Goal: Task Accomplishment & Management: Manage account settings

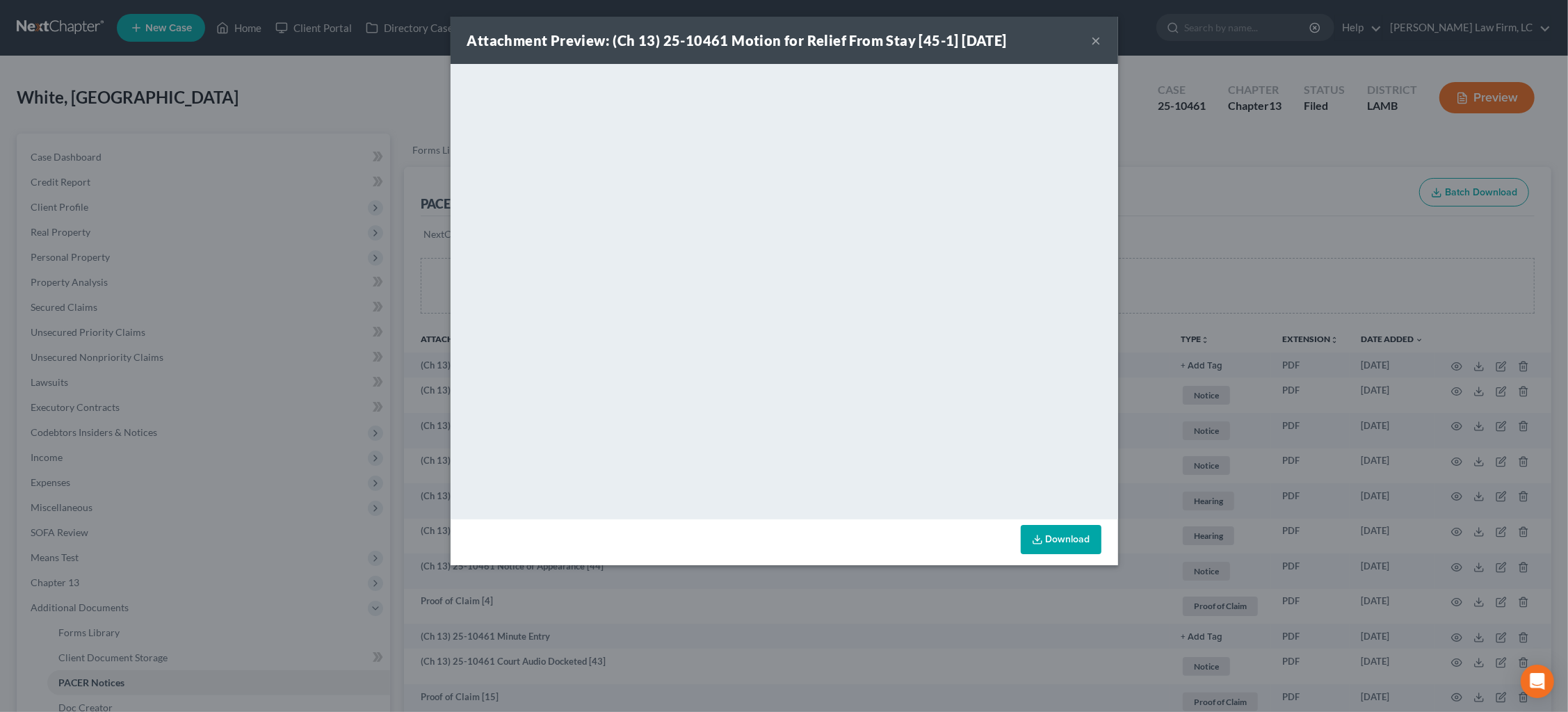
click at [1192, 221] on div "Attachment Preview: (Ch 13) 25-10461 Motion for Relief From Stay [45-1] [DATE] …" at bounding box center [784, 356] width 1568 height 712
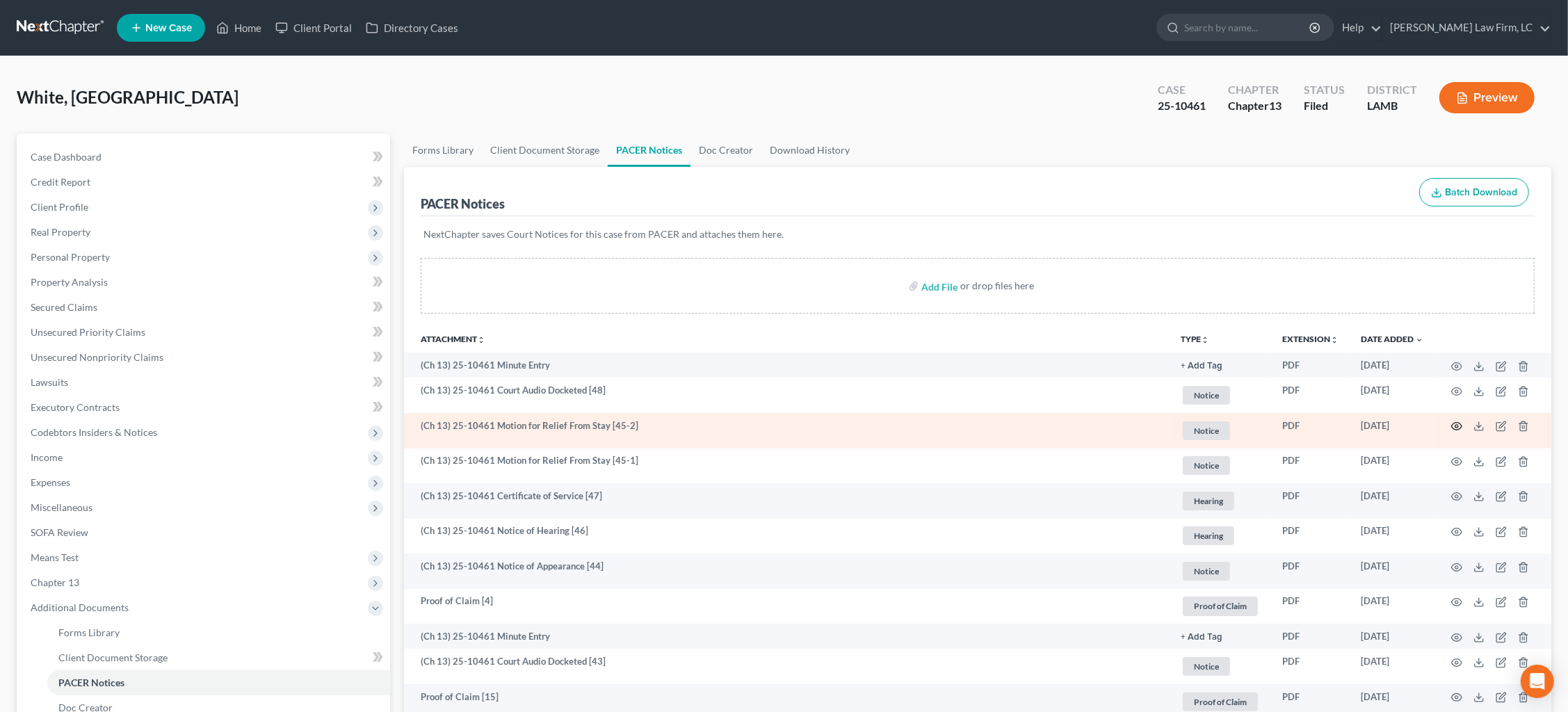
click at [1456, 425] on circle "button" at bounding box center [1456, 426] width 3 height 3
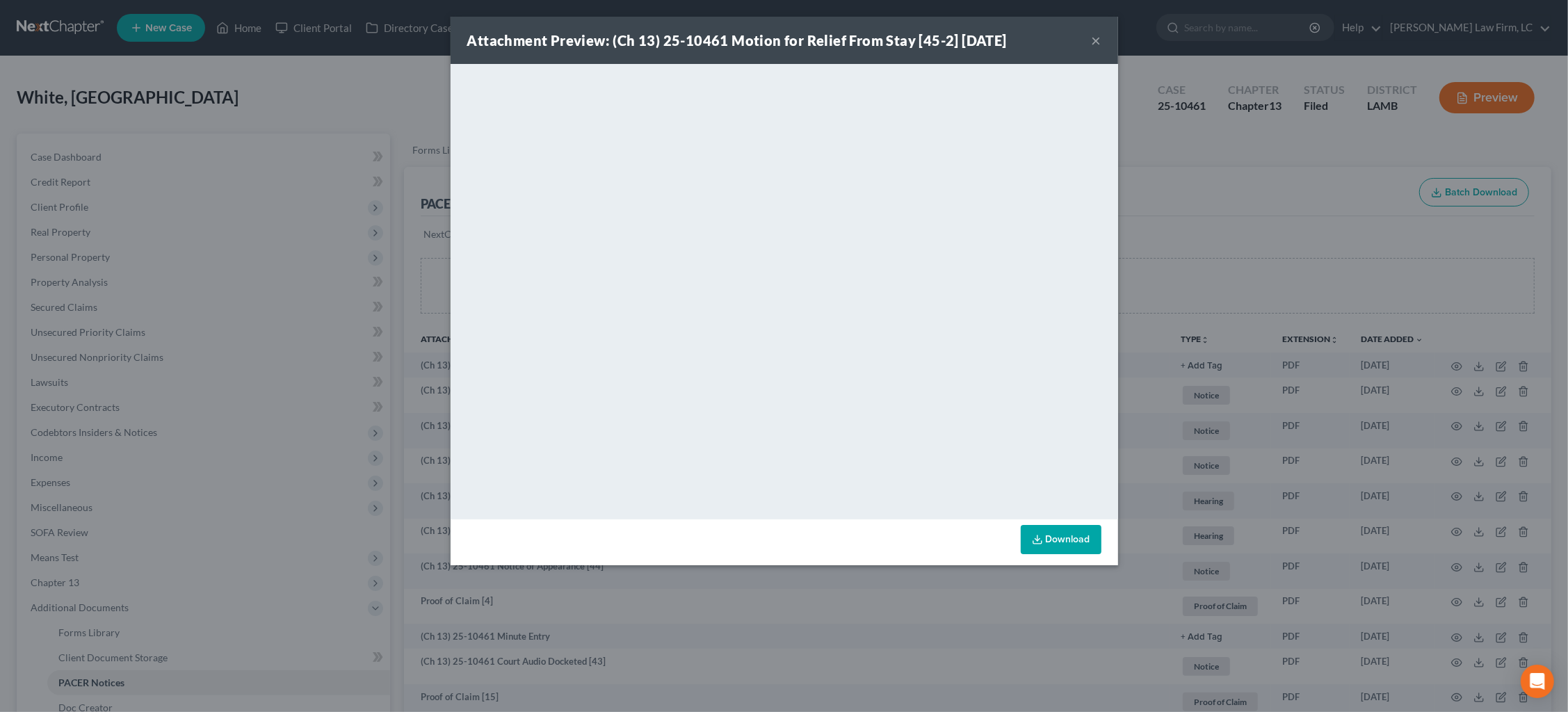
click at [1215, 163] on div "Attachment Preview: (Ch 13) 25-10461 Motion for Relief From Stay [45-2] [DATE] …" at bounding box center [784, 356] width 1568 height 712
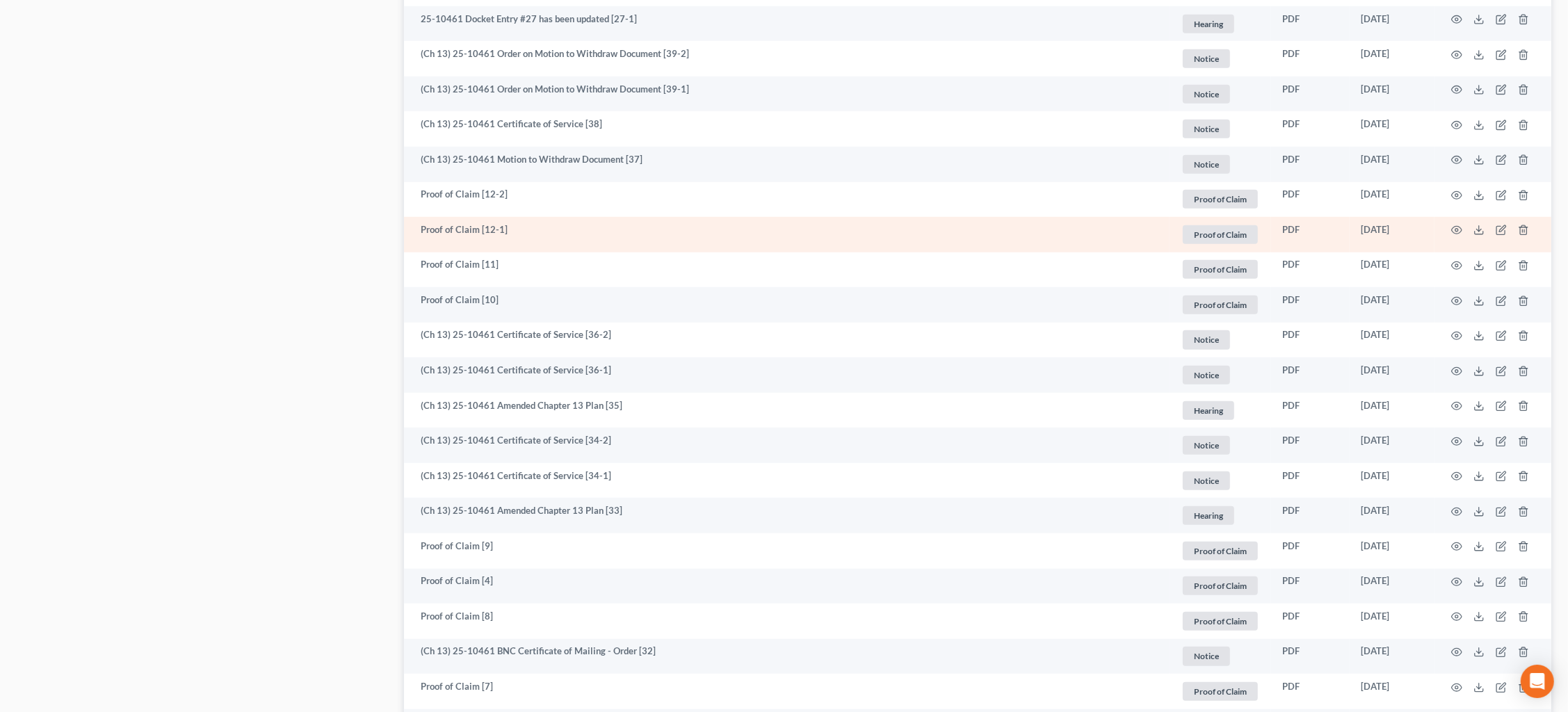
scroll to position [993, 0]
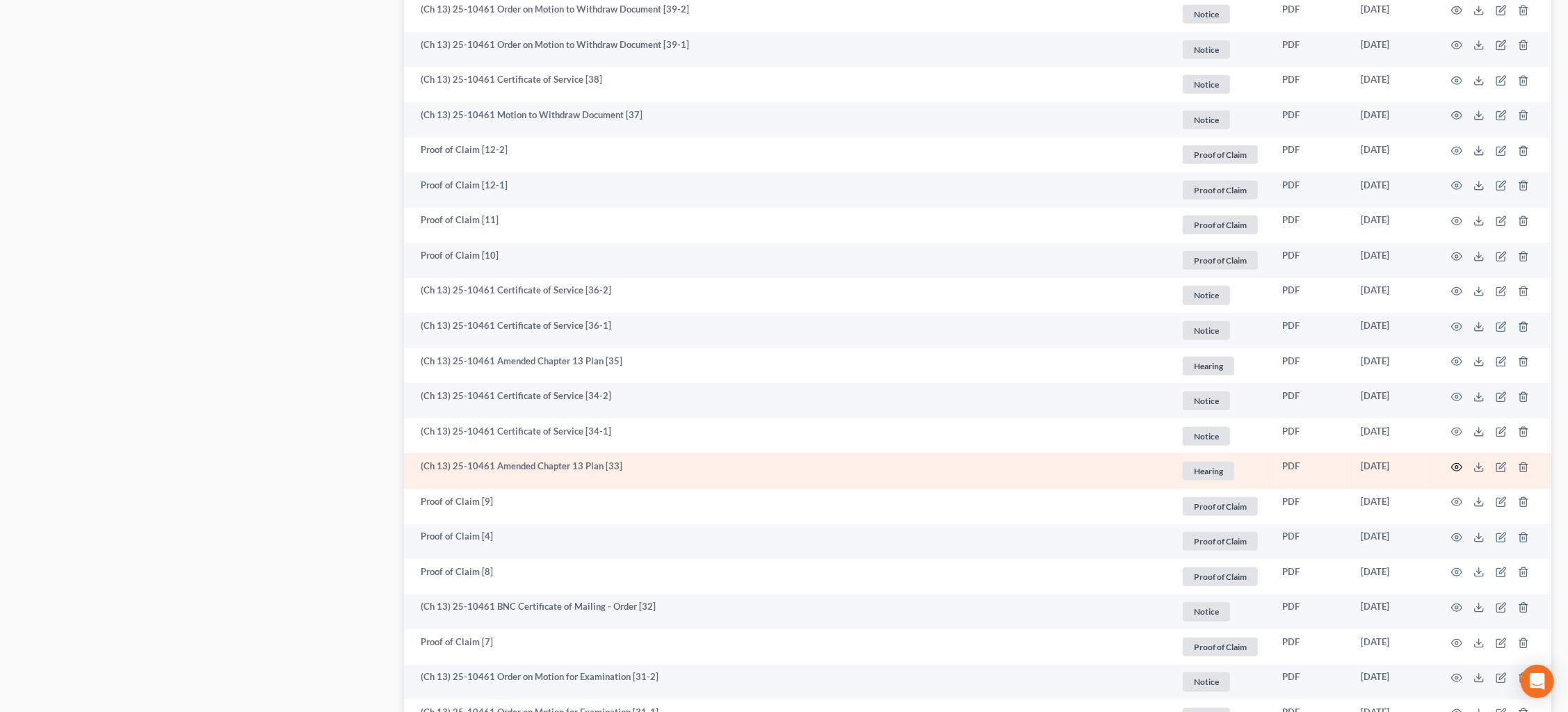
click at [1456, 462] on icon "button" at bounding box center [1456, 467] width 11 height 11
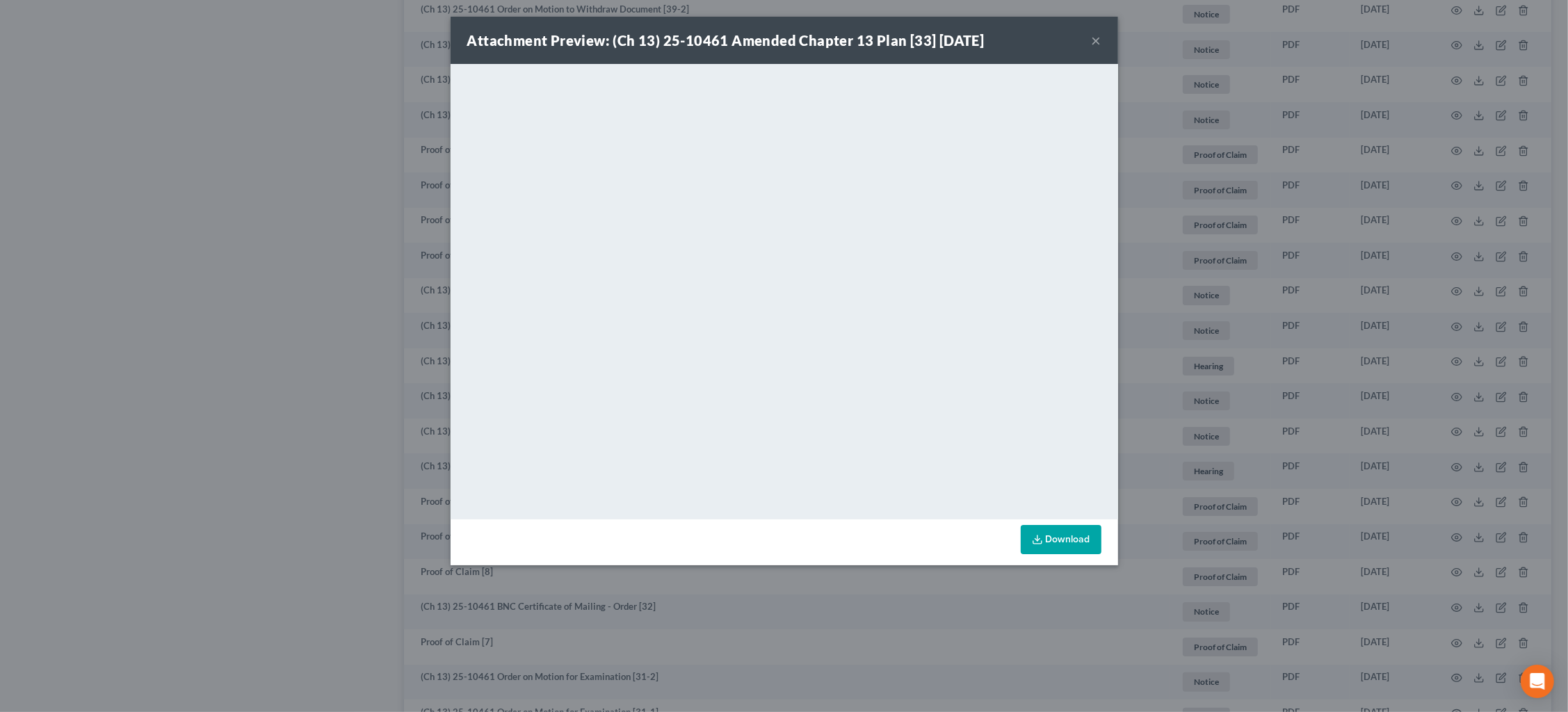
drag, startPoint x: 1204, startPoint y: 99, endPoint x: 1169, endPoint y: 107, distance: 35.9
click at [1204, 98] on div "Attachment Preview: (Ch 13) 25-10461 Amended Chapter 13 Plan [33] [DATE] × <obj…" at bounding box center [784, 356] width 1568 height 712
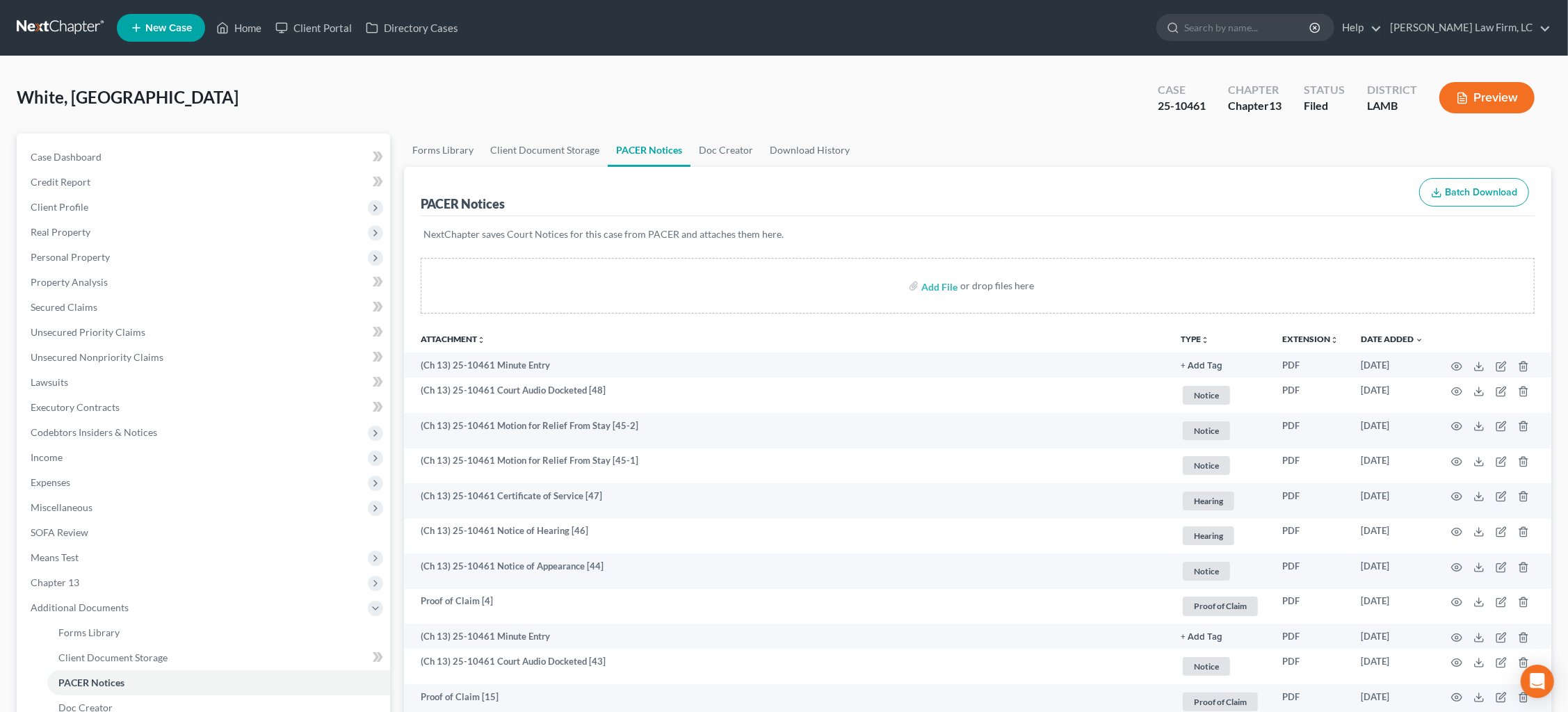
scroll to position [0, 0]
click at [75, 26] on link at bounding box center [61, 27] width 89 height 25
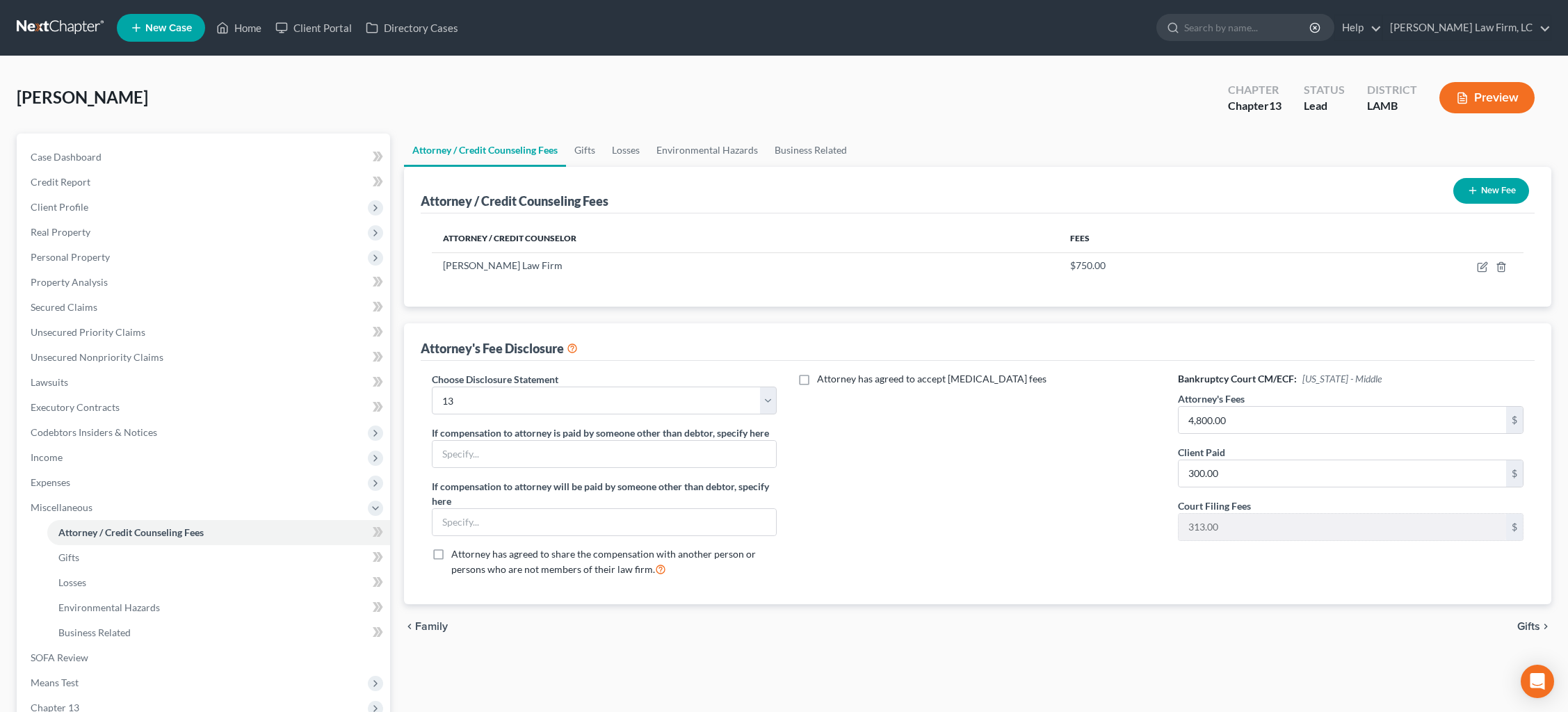
select select "1"
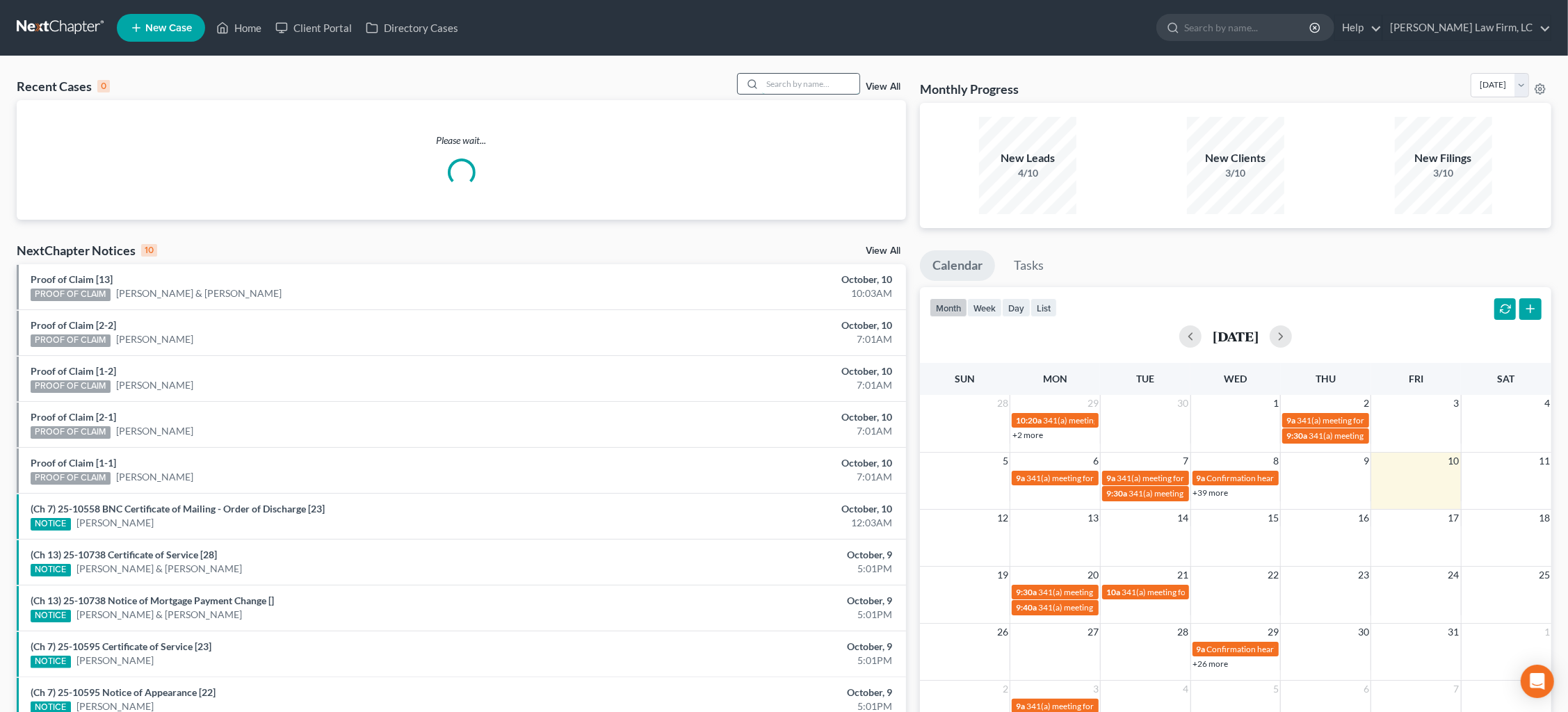
click at [809, 89] on input "search" at bounding box center [811, 84] width 98 height 20
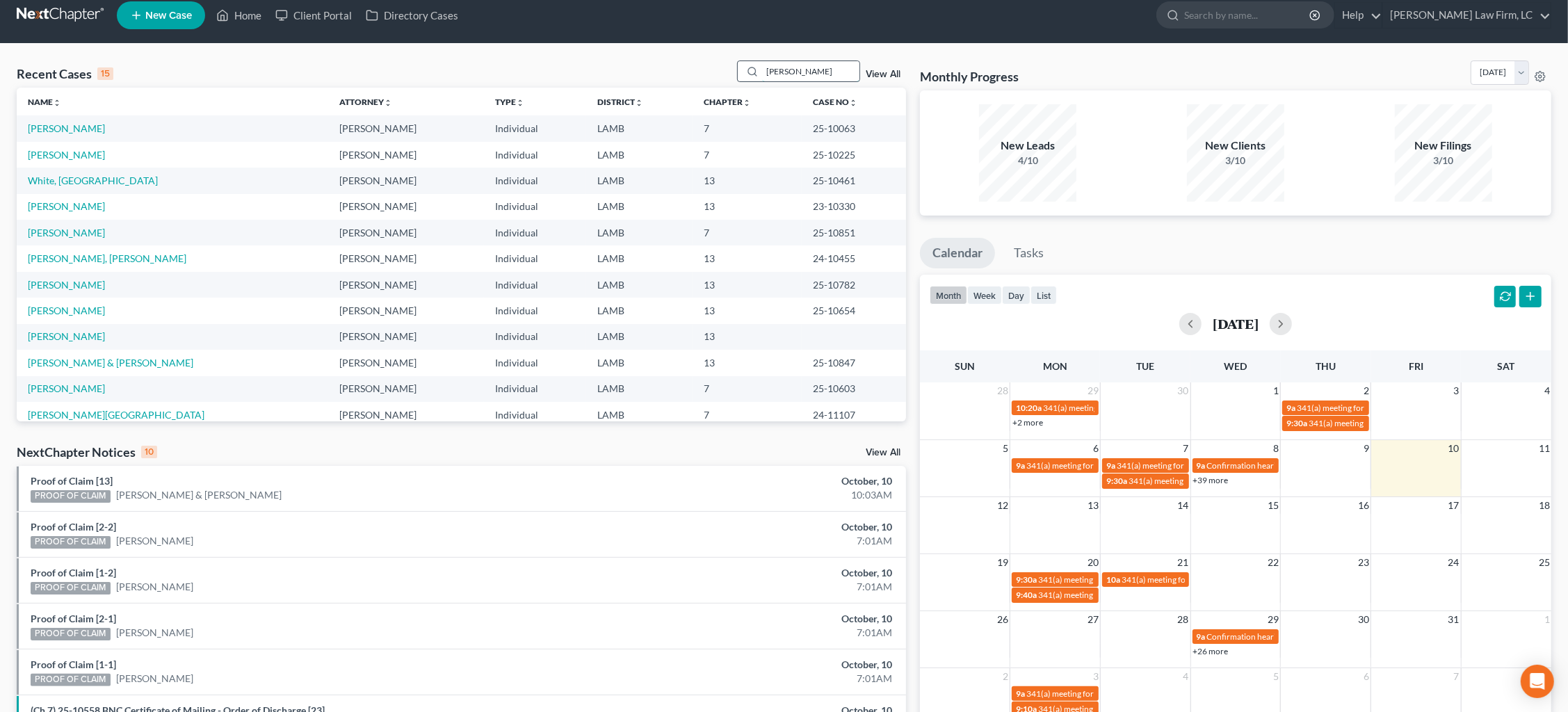
scroll to position [33, 0]
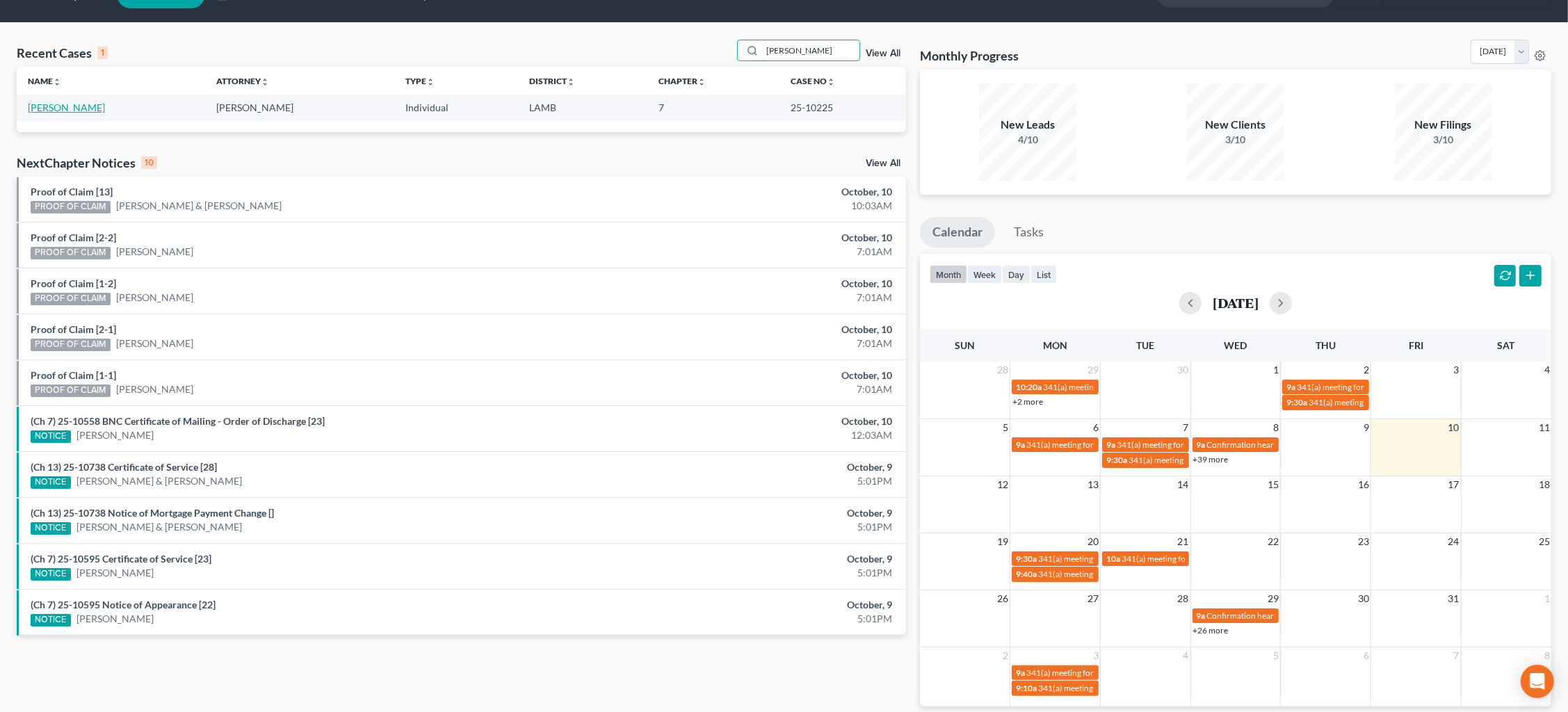
type input "askew"
click at [49, 107] on link "Askew, Justin" at bounding box center [66, 108] width 77 height 12
select select "2"
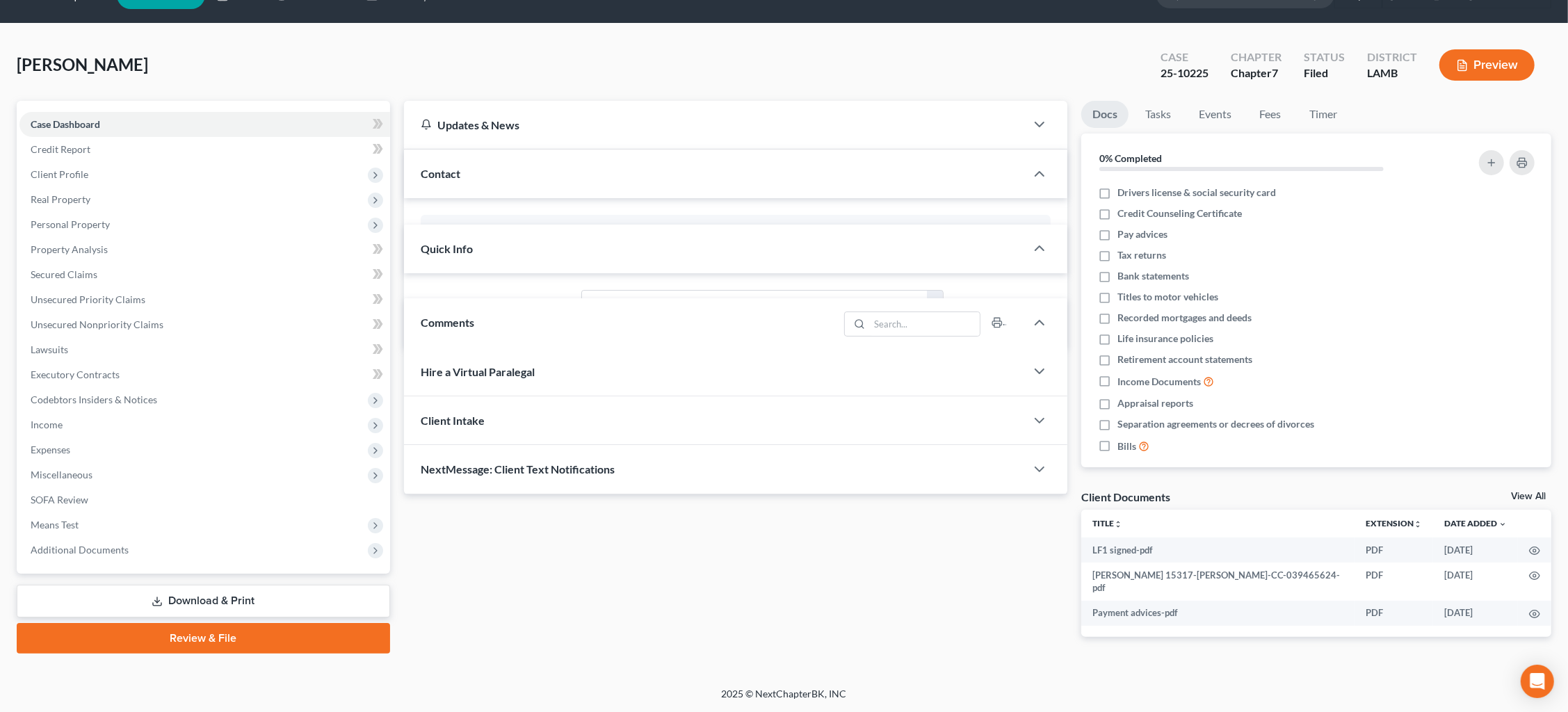
scroll to position [8, 0]
